Goal: Transaction & Acquisition: Purchase product/service

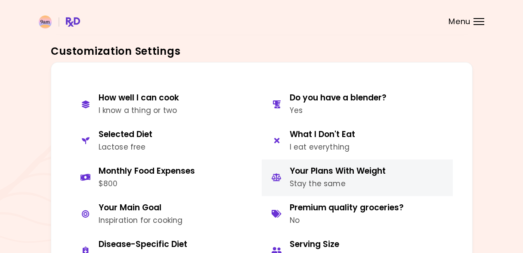
scroll to position [344, 0]
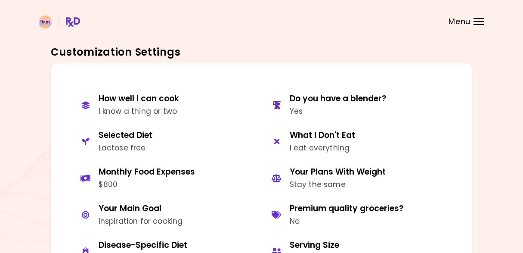
click at [484, 13] on header at bounding box center [261, 17] width 523 height 34
click at [481, 24] on div at bounding box center [478, 24] width 11 height 1
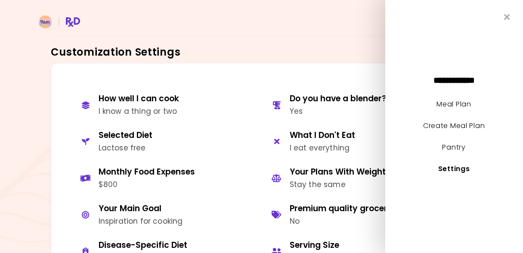
click at [452, 109] on li "Meal Plan" at bounding box center [454, 108] width 138 height 22
click at [452, 102] on link "Meal Plan" at bounding box center [454, 104] width 34 height 10
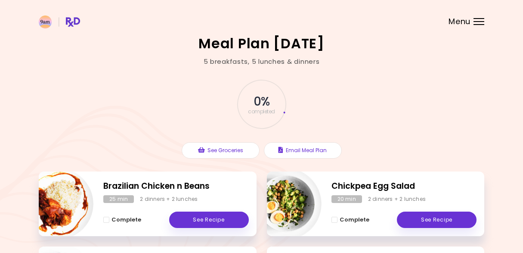
click at [476, 16] on header at bounding box center [261, 17] width 523 height 34
click at [479, 21] on div at bounding box center [478, 21] width 11 height 1
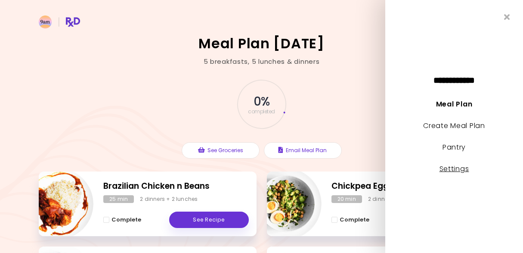
click at [458, 169] on link "Settings" at bounding box center [454, 169] width 30 height 10
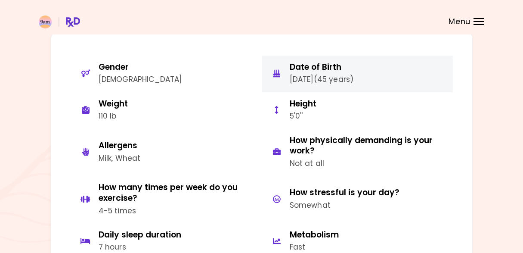
scroll to position [58, 0]
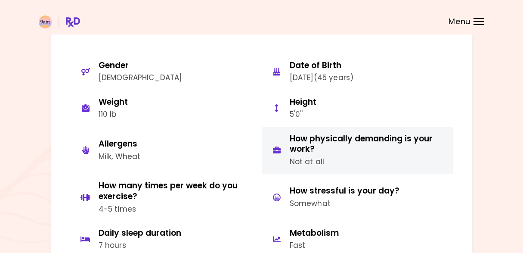
click at [346, 140] on div "How physically demanding is your work?" at bounding box center [368, 143] width 157 height 21
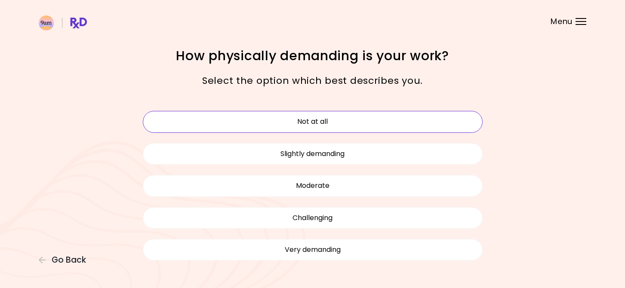
click at [410, 67] on div "Select the option which best describes you." at bounding box center [313, 80] width 310 height 29
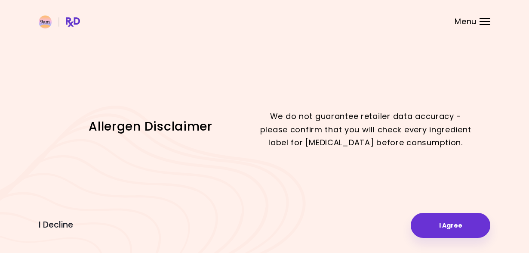
click at [449, 240] on div "Allergen Disclaimer We do not guarantee retailer data accuracy - please confirm…" at bounding box center [264, 126] width 529 height 253
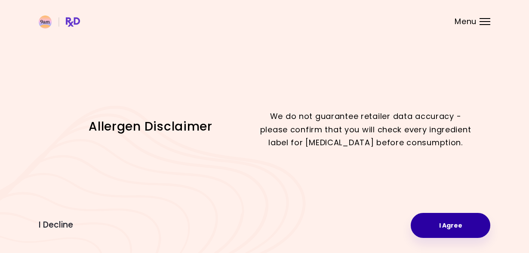
click at [454, 229] on button "I Agree" at bounding box center [451, 225] width 80 height 25
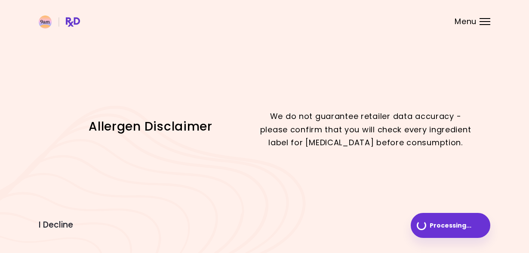
select select "*"
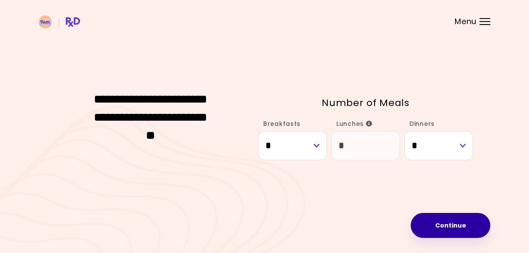
click at [440, 225] on button "Continue" at bounding box center [451, 225] width 80 height 25
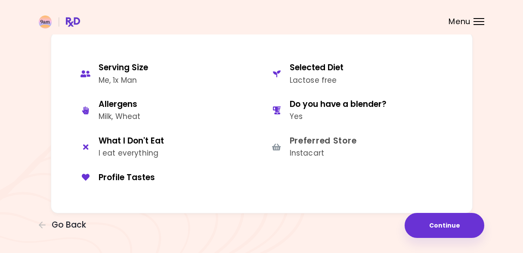
scroll to position [35, 0]
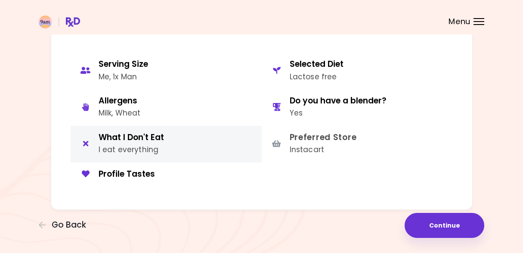
click at [130, 148] on div "I eat everything" at bounding box center [131, 150] width 65 height 12
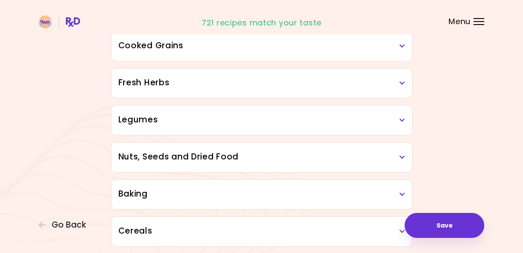
scroll to position [329, 0]
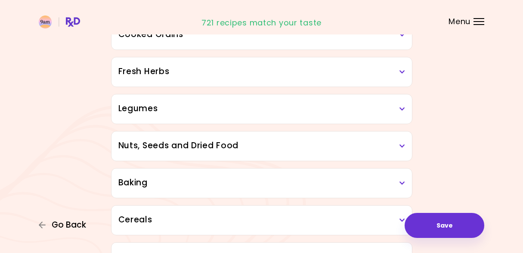
click at [55, 226] on span "Go Back" at bounding box center [69, 224] width 34 height 9
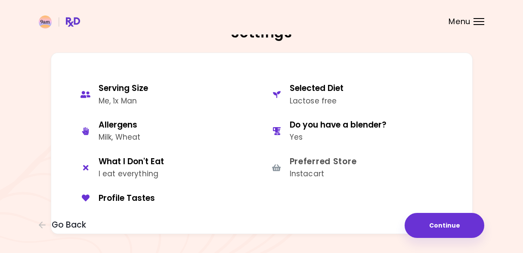
scroll to position [31, 0]
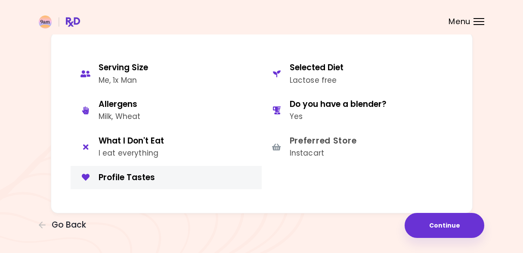
click at [125, 177] on div "Profile Tastes" at bounding box center [177, 177] width 157 height 11
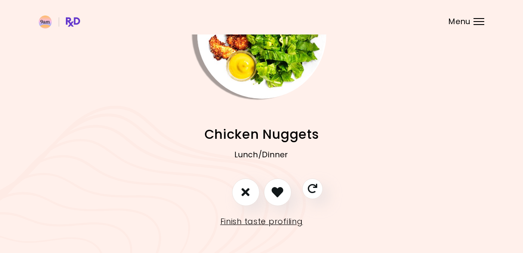
scroll to position [79, 0]
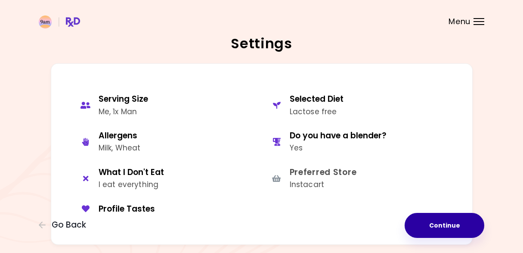
click at [444, 217] on button "Continue" at bounding box center [444, 225] width 80 height 25
